Goal: Information Seeking & Learning: Learn about a topic

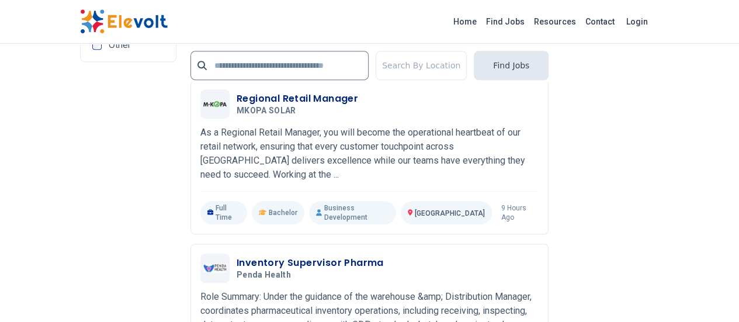
scroll to position [2569, 0]
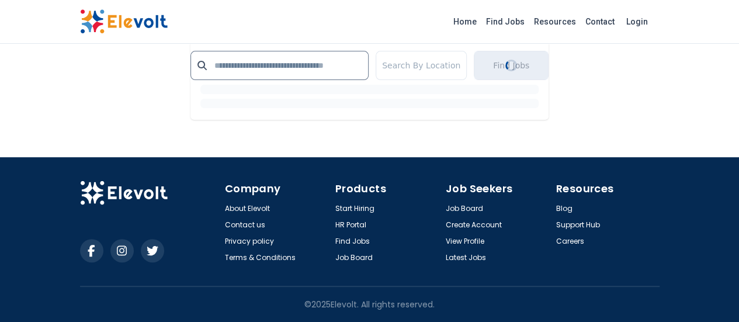
scroll to position [2336, 0]
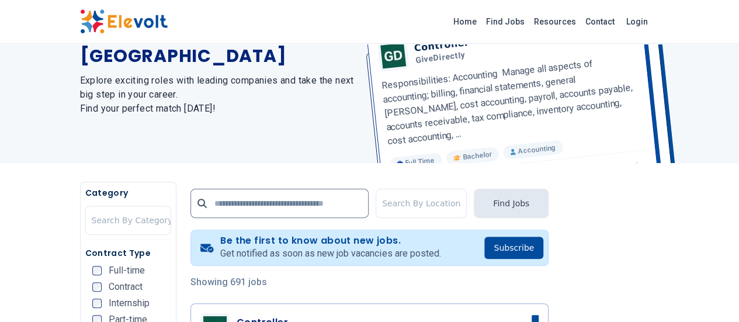
scroll to position [264, 0]
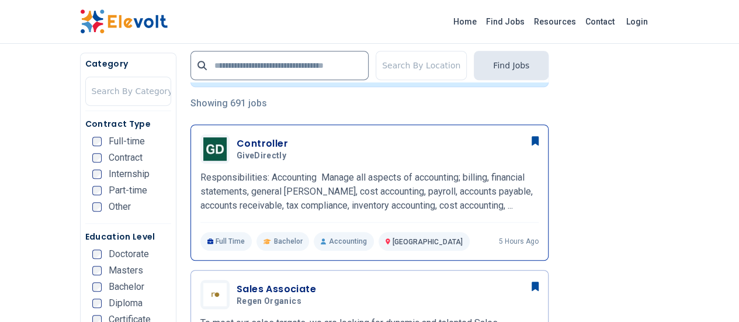
click at [390, 131] on div "Controller GiveDirectly 08/20/2025 09/19/2025 Nairobi KE Responsibilities: Acco…" at bounding box center [369, 192] width 358 height 136
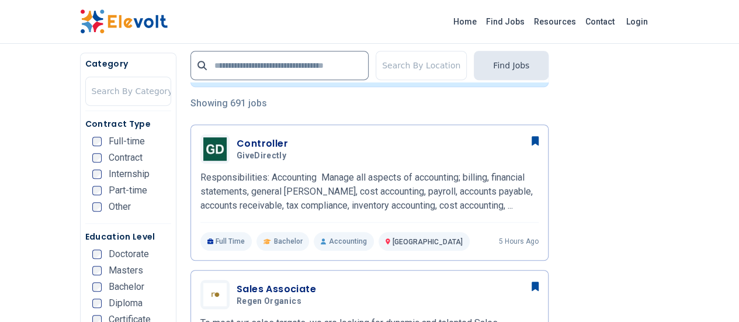
drag, startPoint x: 390, startPoint y: 131, endPoint x: 243, endPoint y: 20, distance: 184.4
click at [243, 20] on div "Home Find Jobs Resources Contact Login" at bounding box center [370, 21] width 598 height 25
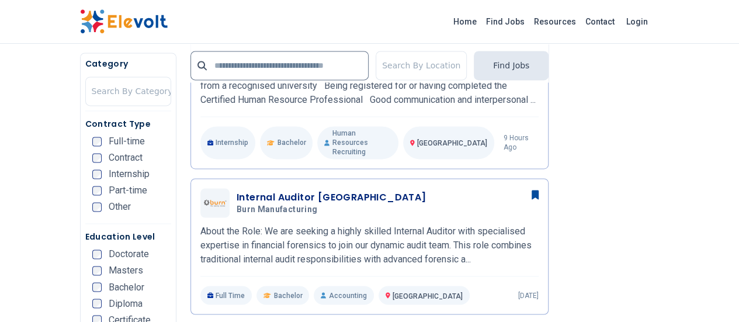
scroll to position [589, 0]
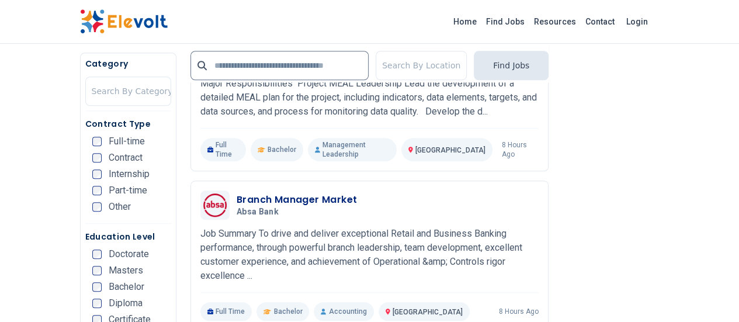
scroll to position [462, 0]
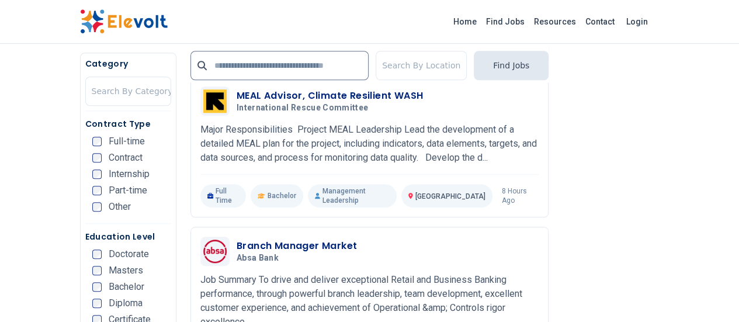
drag, startPoint x: 737, startPoint y: 44, endPoint x: 739, endPoint y: 219, distance: 175.3
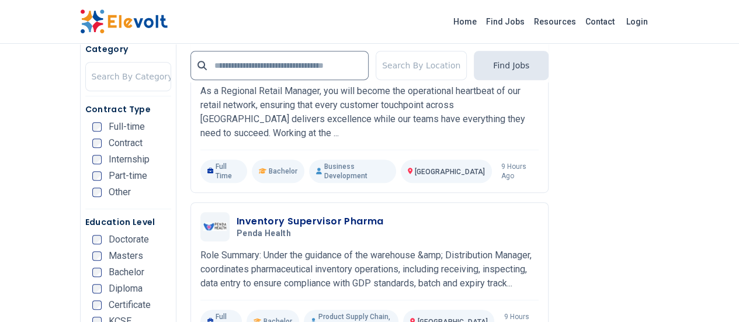
scroll to position [2479, 0]
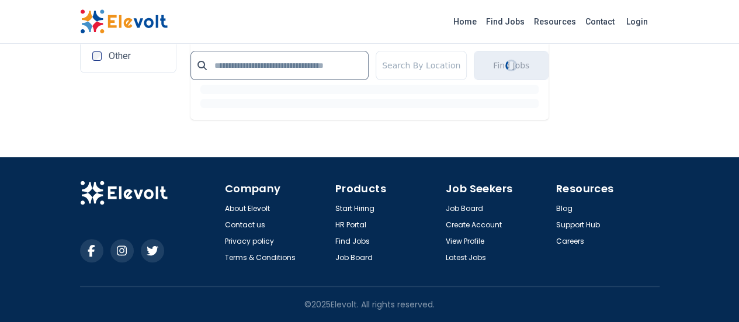
scroll to position [2323, 0]
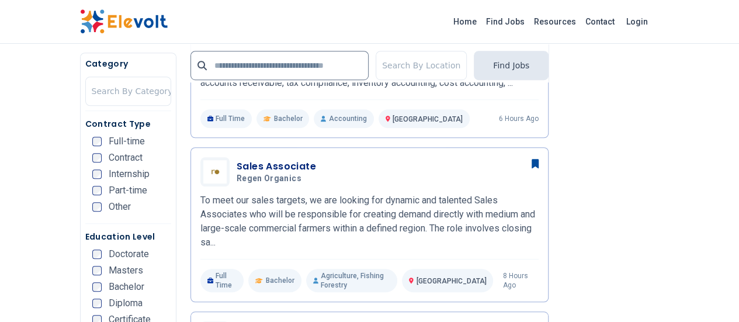
scroll to position [407, 0]
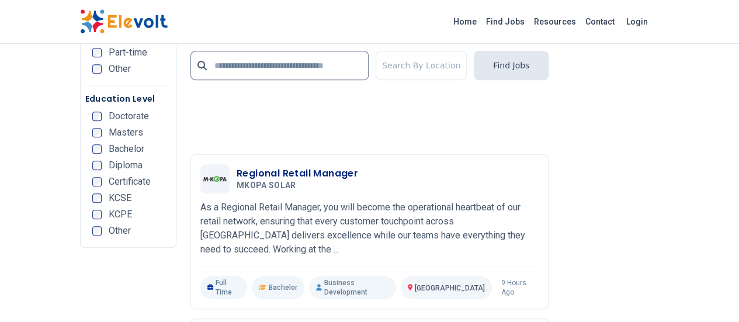
scroll to position [2739, 0]
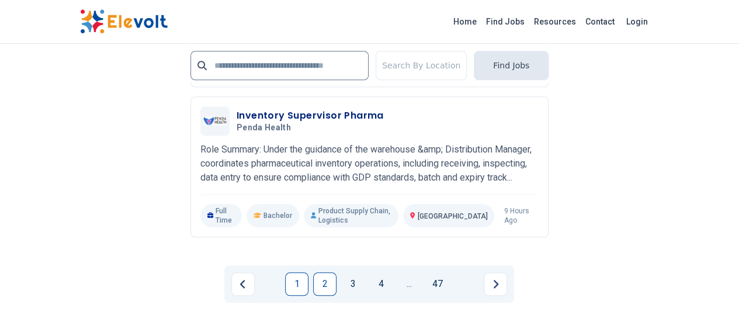
click at [292, 272] on link "1" at bounding box center [296, 283] width 23 height 23
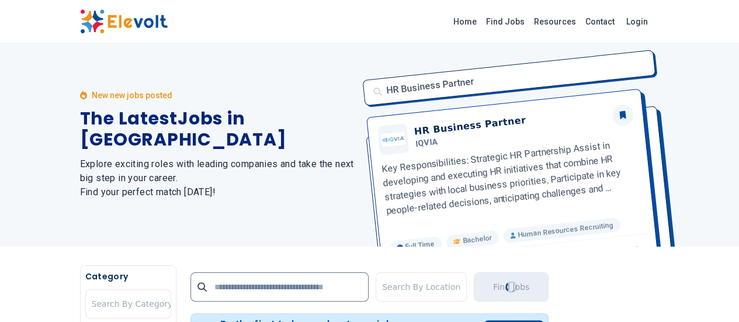
scroll to position [0, 0]
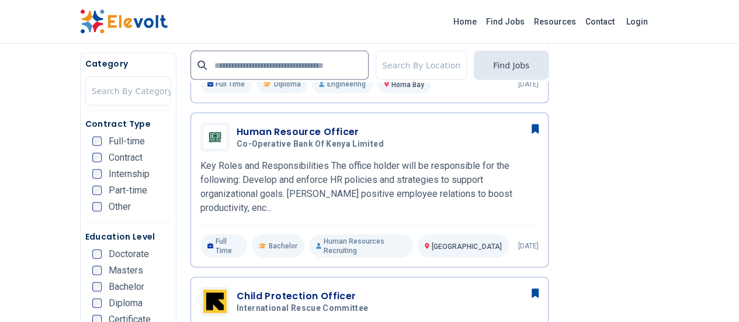
scroll to position [1221, 0]
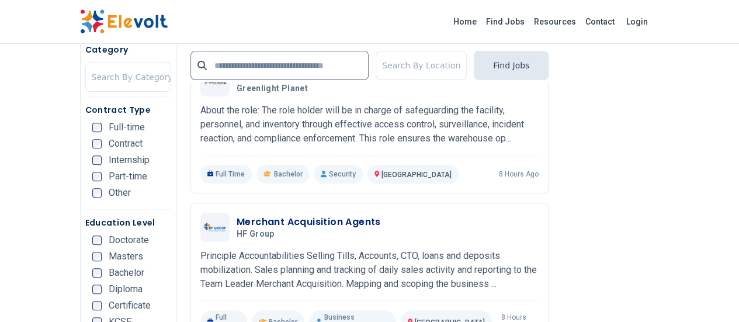
scroll to position [2464, 0]
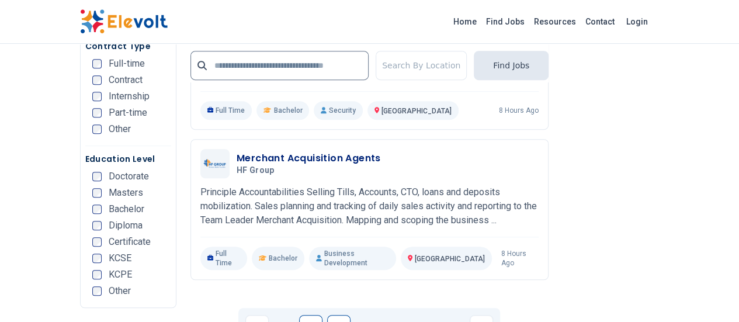
click at [342, 315] on link "2" at bounding box center [338, 326] width 23 height 23
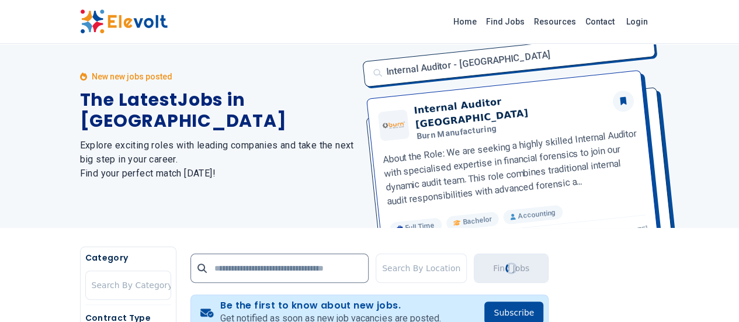
scroll to position [0, 0]
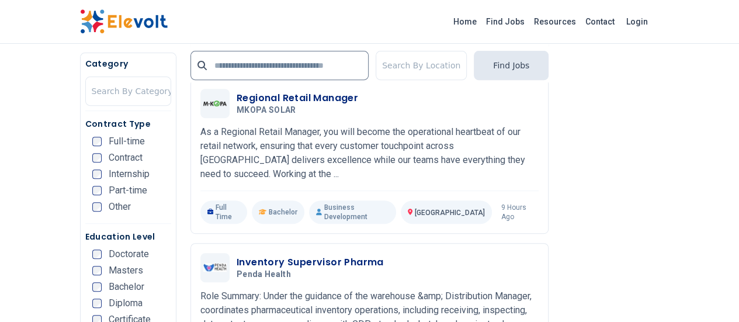
scroll to position [2438, 0]
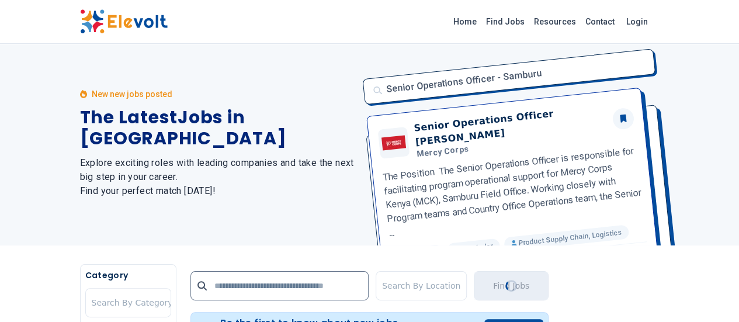
scroll to position [0, 0]
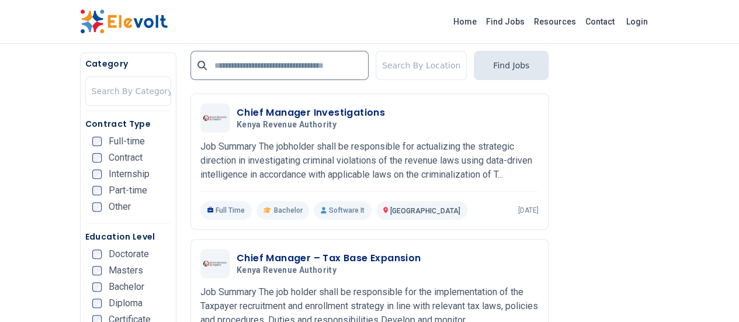
scroll to position [2366, 0]
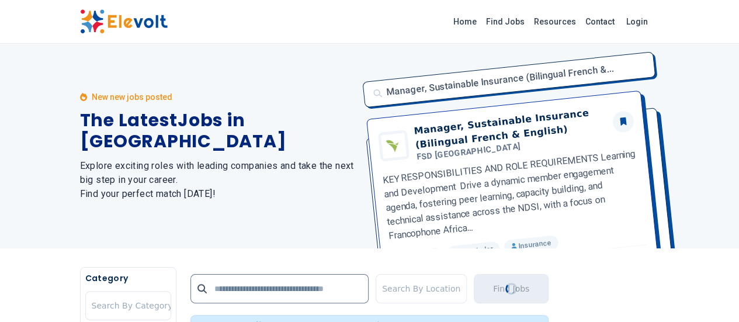
scroll to position [0, 0]
